Goal: Task Accomplishment & Management: Manage account settings

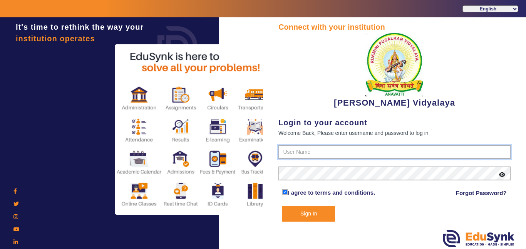
type input "1236547891"
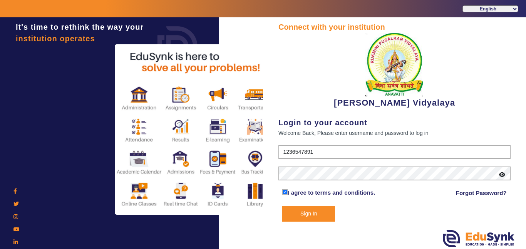
click at [314, 214] on button "Sign In" at bounding box center [308, 214] width 53 height 16
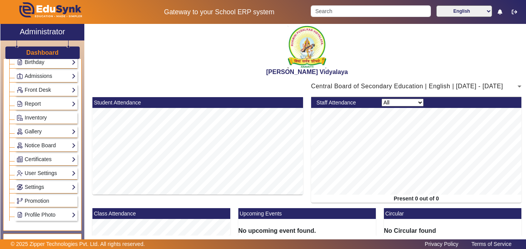
scroll to position [120, 0]
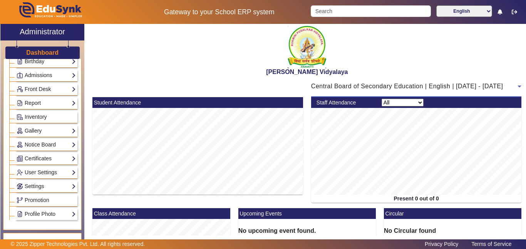
click at [328, 90] on div "Central Board of Secondary Education | English | [DATE] - [DATE]" at bounding box center [414, 86] width 207 height 9
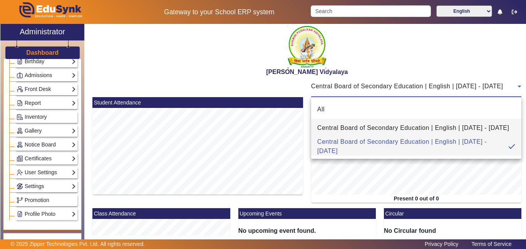
click at [329, 124] on span "Central Board of Secondary Education | English | [DATE] - [DATE]" at bounding box center [413, 127] width 192 height 9
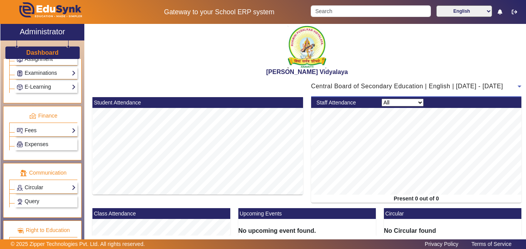
scroll to position [361, 0]
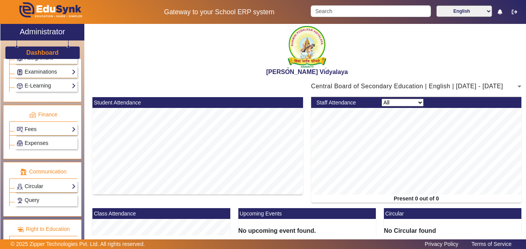
click at [41, 133] on link "Fees" at bounding box center [46, 129] width 59 height 9
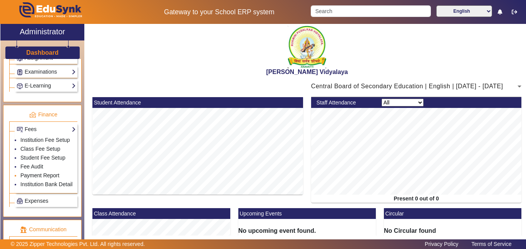
click at [46, 176] on link "Payment Report" at bounding box center [39, 175] width 39 height 6
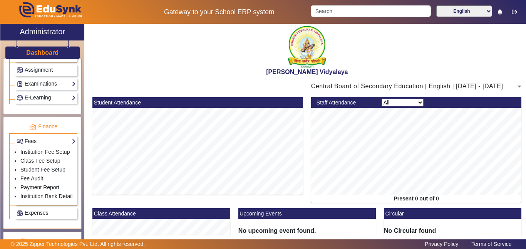
scroll to position [353, 0]
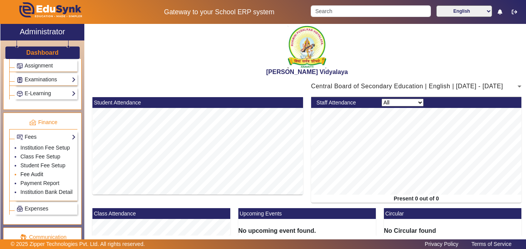
click at [35, 177] on link "Fee Audit" at bounding box center [31, 174] width 23 height 6
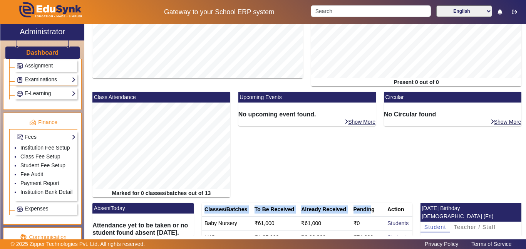
scroll to position [0, 0]
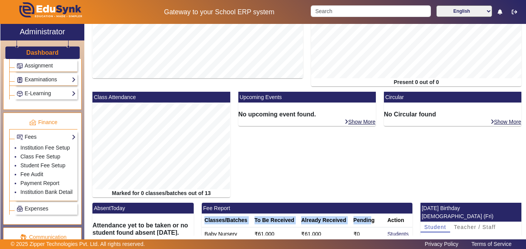
drag, startPoint x: 206, startPoint y: 131, endPoint x: 373, endPoint y: 218, distance: 188.0
click at [373, 221] on tr "Classes/Batches To Be Received Already Received Pending Action" at bounding box center [307, 220] width 211 height 14
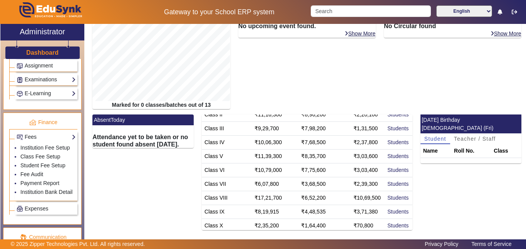
scroll to position [86, 0]
click at [376, 224] on td "₹70,800" at bounding box center [368, 226] width 34 height 14
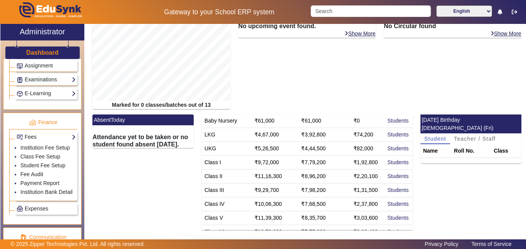
scroll to position [0, 0]
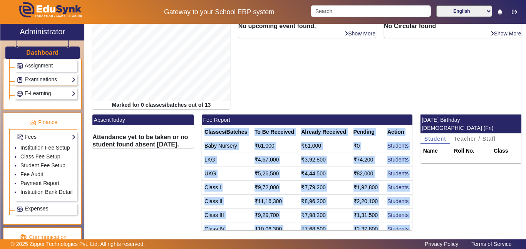
drag, startPoint x: 375, startPoint y: 224, endPoint x: 205, endPoint y: 133, distance: 193.1
click at [205, 133] on table "Classes/Batches To Be Received Already Received Pending Action Baby Nursery ₹61…" at bounding box center [307, 222] width 211 height 194
copy table "Classes/Batches To Be Received Already Received Pending Action Baby Nursery ₹61…"
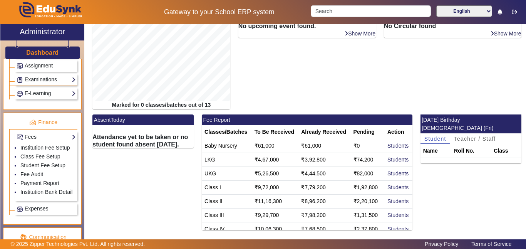
click at [123, 197] on div "AbsentToday Attendance yet to be taken or no student found absent today." at bounding box center [143, 174] width 109 height 121
click at [41, 182] on link "Payment Report" at bounding box center [39, 183] width 39 height 6
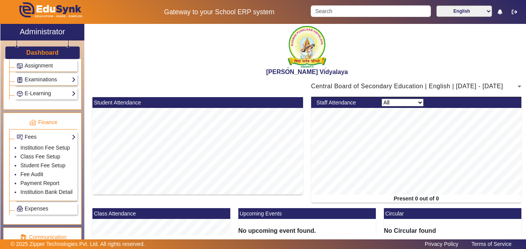
click at [366, 86] on span "Central Board of Secondary Education | English | [DATE] - [DATE]" at bounding box center [407, 86] width 192 height 7
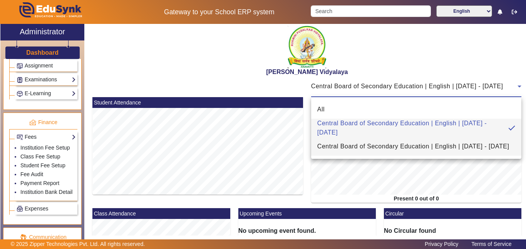
click at [370, 142] on span "Central Board of Secondary Education | English | [DATE] - [DATE]" at bounding box center [413, 146] width 192 height 9
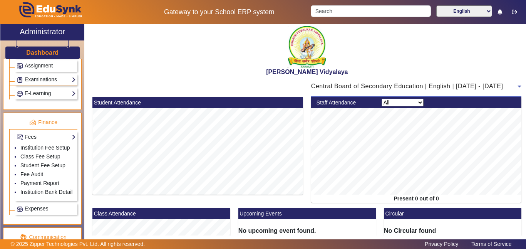
click at [378, 86] on span "Central Board of Secondary Education | English | [DATE] - [DATE]" at bounding box center [407, 86] width 192 height 7
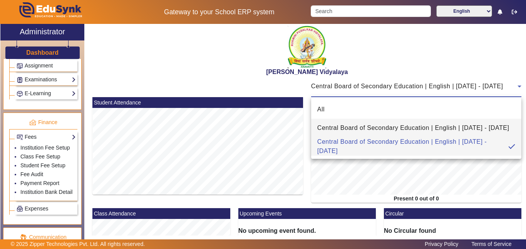
click at [398, 123] on span "Central Board of Secondary Education | English | [DATE] - [DATE]" at bounding box center [413, 127] width 192 height 9
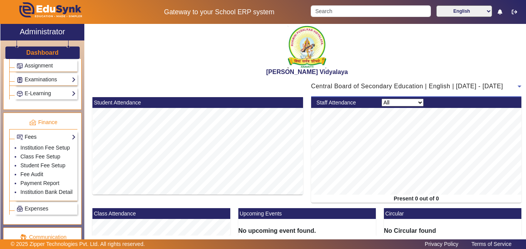
click at [37, 134] on link "Fees" at bounding box center [46, 137] width 59 height 9
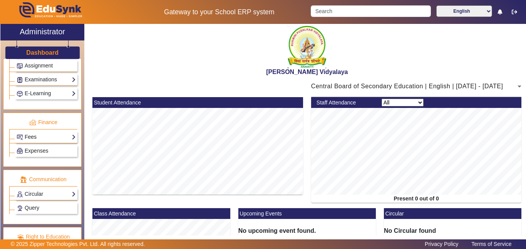
click at [37, 134] on link "Fees" at bounding box center [46, 137] width 59 height 9
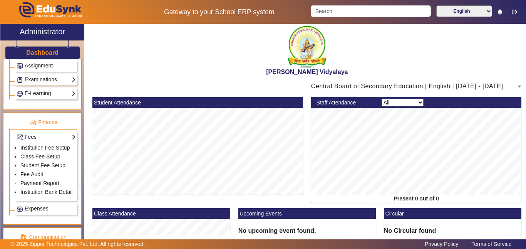
click at [48, 183] on link "Payment Report" at bounding box center [39, 183] width 39 height 6
click at [49, 209] on link "Expenses" at bounding box center [46, 208] width 59 height 9
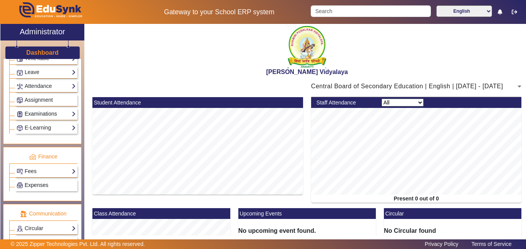
scroll to position [375, 0]
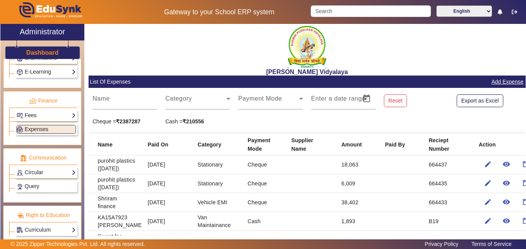
click at [37, 116] on link "Fees" at bounding box center [46, 115] width 59 height 9
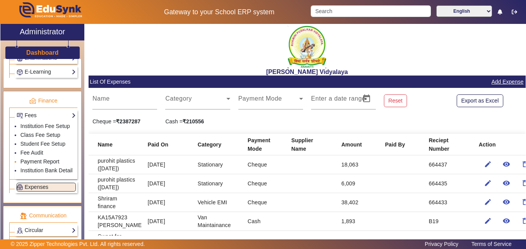
click at [39, 163] on link "Payment Report" at bounding box center [39, 161] width 39 height 6
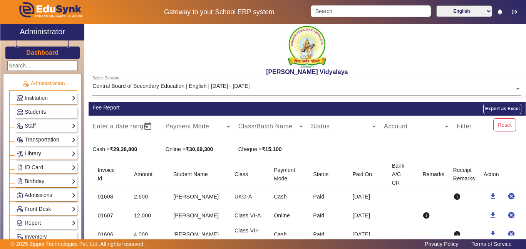
click at [253, 86] on input "text" at bounding box center [306, 89] width 429 height 8
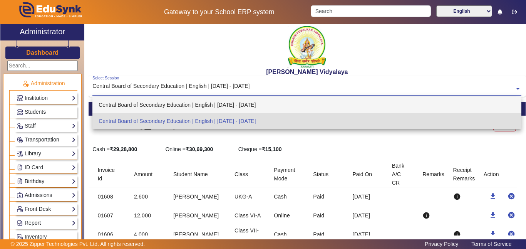
click at [246, 106] on div "Central Board of Secondary Education | English | [DATE] - [DATE]" at bounding box center [306, 105] width 429 height 16
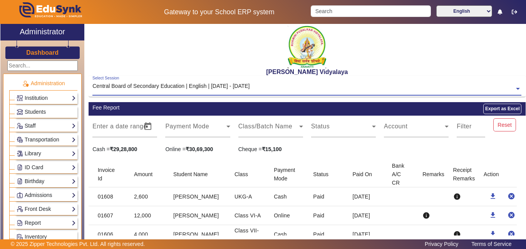
click at [174, 53] on div "[PERSON_NAME] Vidyalaya" at bounding box center [307, 50] width 437 height 52
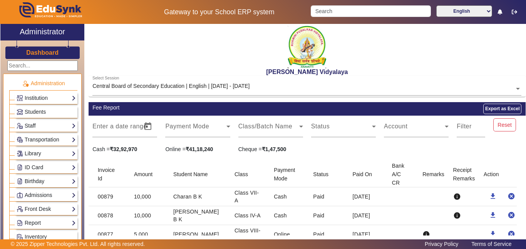
click at [110, 79] on div "Select Session" at bounding box center [105, 78] width 27 height 6
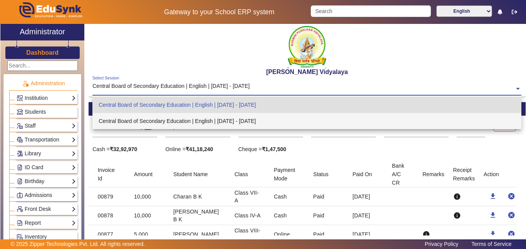
click at [138, 115] on div "Central Board of Secondary Education | English | [DATE] - [DATE]" at bounding box center [306, 121] width 429 height 16
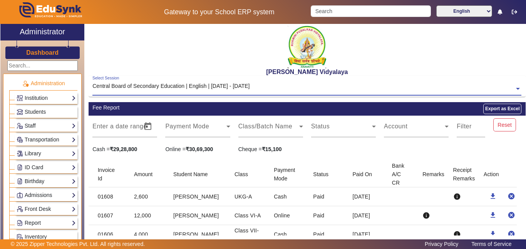
click at [110, 78] on div "Select Session" at bounding box center [105, 78] width 27 height 6
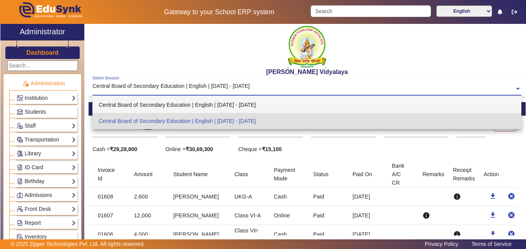
click at [139, 103] on div "Central Board of Secondary Education | English | [DATE] - [DATE]" at bounding box center [306, 105] width 429 height 16
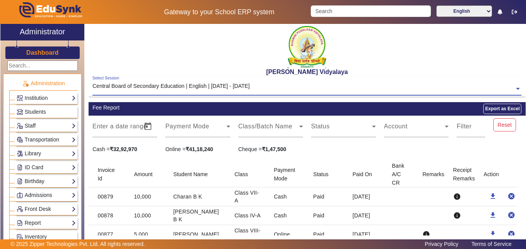
click at [241, 84] on div "Central Board of Secondary Education | English | [DATE] - [DATE]" at bounding box center [170, 86] width 157 height 8
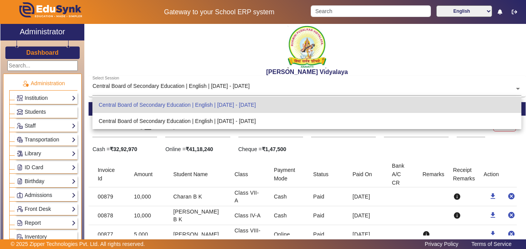
click at [243, 65] on div "[PERSON_NAME] Vidyalaya" at bounding box center [307, 50] width 437 height 52
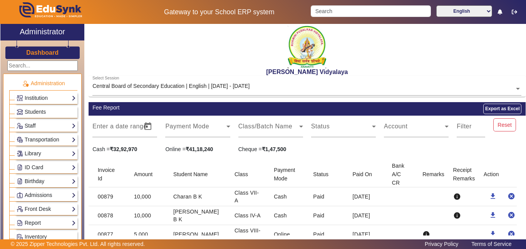
click at [227, 79] on div "Select Session Central Board of Secondary Education | English | [DATE] - [DATE]" at bounding box center [303, 84] width 422 height 17
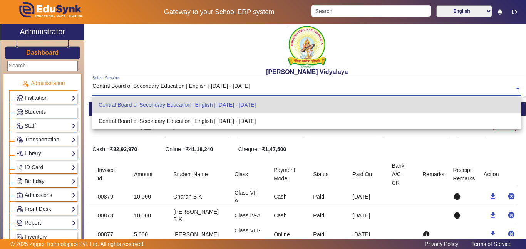
click at [215, 60] on div "[PERSON_NAME] Vidyalaya" at bounding box center [307, 50] width 437 height 52
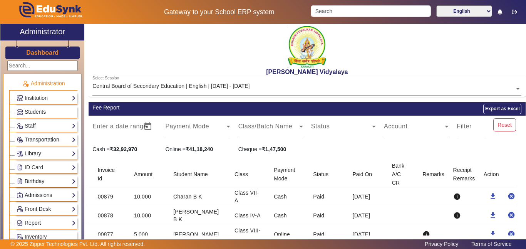
click at [223, 85] on input "text" at bounding box center [306, 89] width 429 height 8
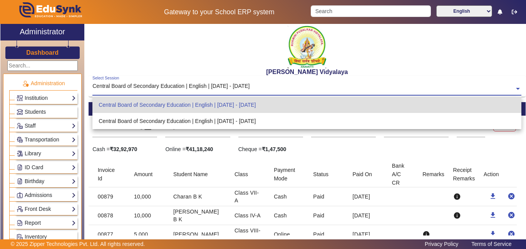
click at [213, 59] on div "[PERSON_NAME] Vidyalaya" at bounding box center [307, 50] width 437 height 52
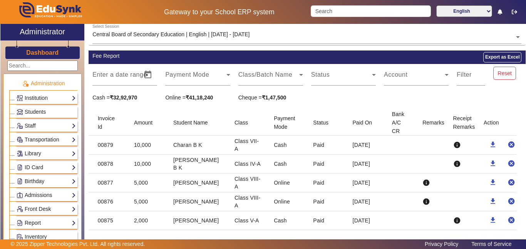
scroll to position [52, 0]
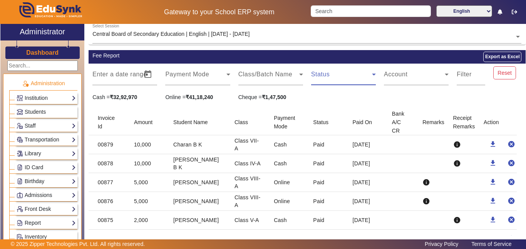
click at [338, 77] on span at bounding box center [341, 77] width 61 height 9
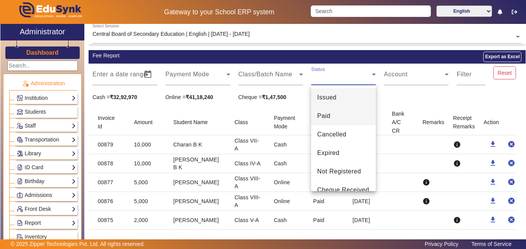
click at [336, 119] on mat-option "Paid" at bounding box center [343, 116] width 65 height 18
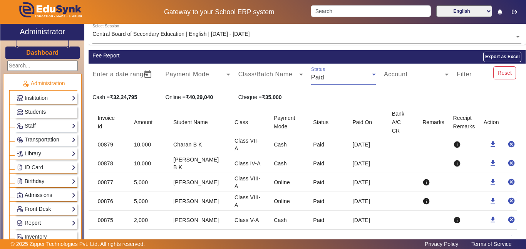
click at [258, 75] on span at bounding box center [268, 77] width 61 height 9
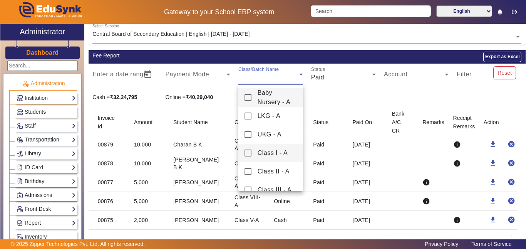
click at [250, 152] on mat-pseudo-checkbox at bounding box center [248, 152] width 7 height 7
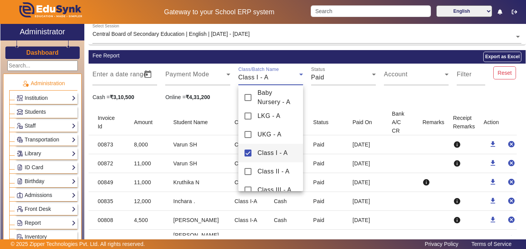
click at [361, 89] on div at bounding box center [263, 124] width 526 height 249
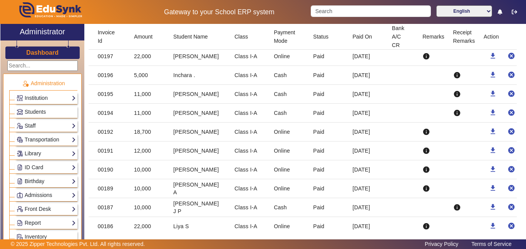
scroll to position [1583, 0]
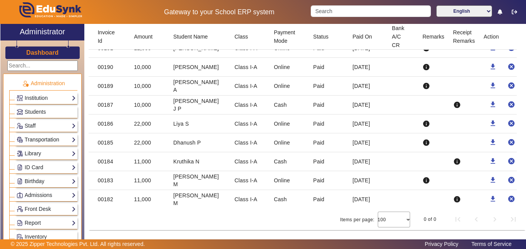
click at [34, 139] on link "Transportation" at bounding box center [46, 139] width 59 height 9
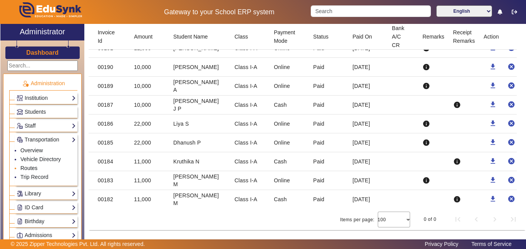
click at [33, 168] on link "Routes" at bounding box center [28, 168] width 17 height 6
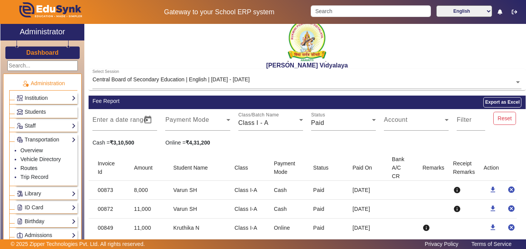
scroll to position [0, 0]
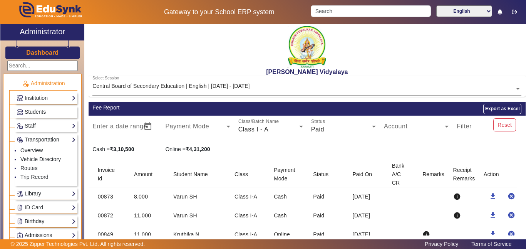
click at [224, 130] on icon at bounding box center [228, 126] width 9 height 9
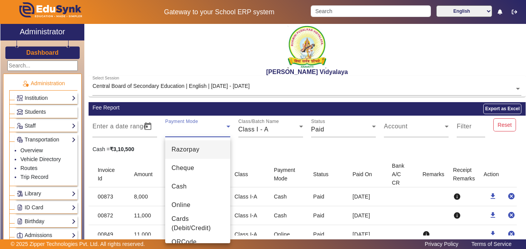
click at [135, 131] on div at bounding box center [263, 124] width 526 height 249
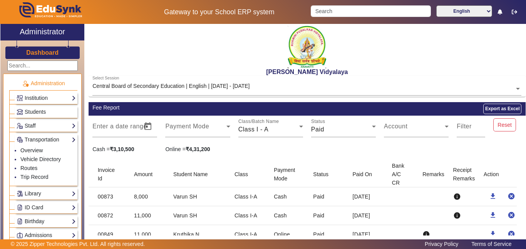
click at [422, 74] on h2 "[PERSON_NAME] Vidyalaya" at bounding box center [307, 71] width 437 height 7
click at [358, 8] on input "Search" at bounding box center [371, 11] width 120 height 12
type input "´∑´®∑´∑´®´∑∑∑´´´´´"
type input "Í ÅÅÅÔÔÔ¨"
click at [198, 58] on div "[PERSON_NAME] Vidyalaya" at bounding box center [307, 50] width 437 height 52
